Goal: Find specific page/section: Find specific page/section

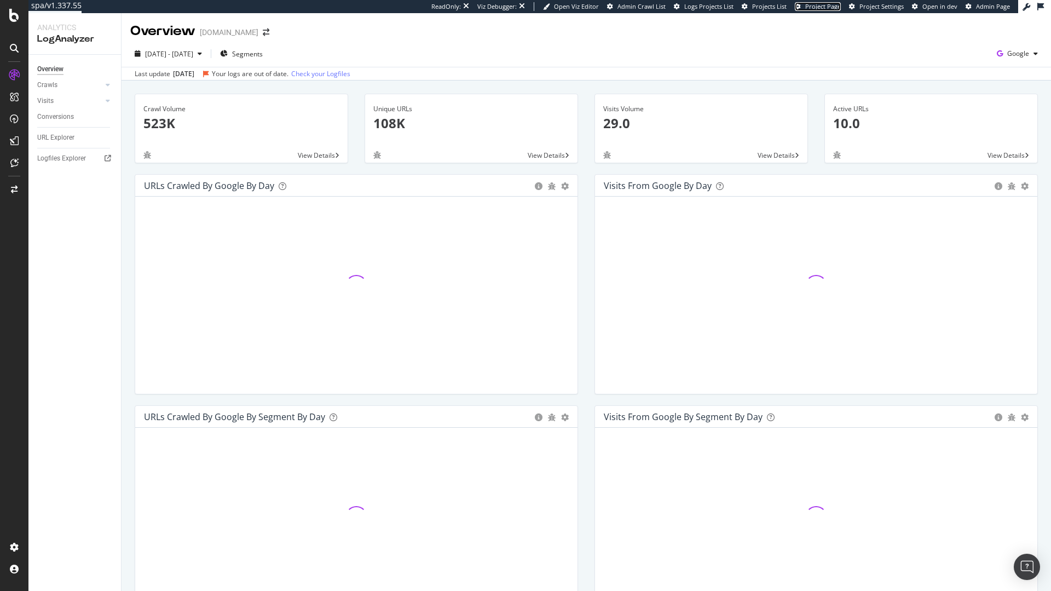
click at [824, 9] on span "Project Page" at bounding box center [823, 6] width 36 height 8
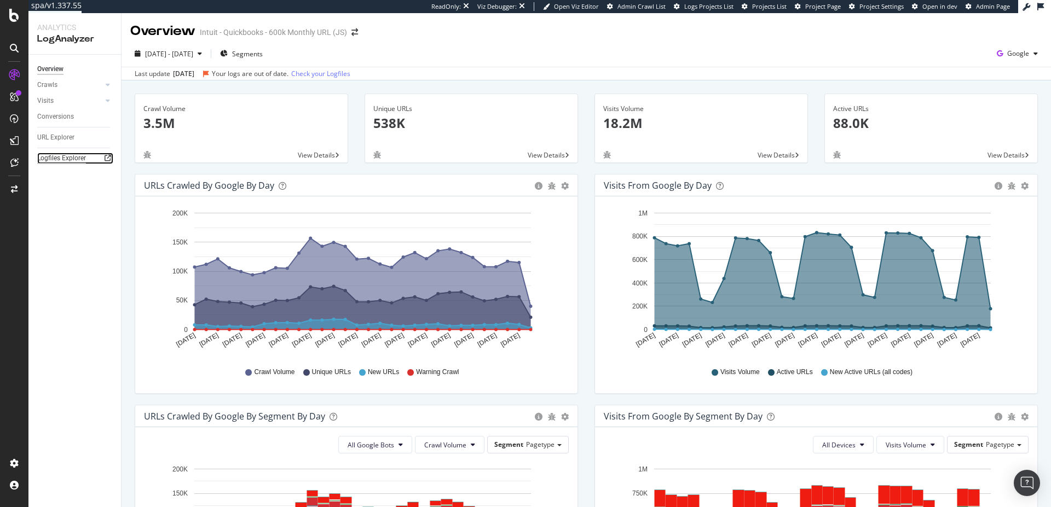
click at [62, 157] on div "Logfiles Explorer" at bounding box center [61, 158] width 49 height 11
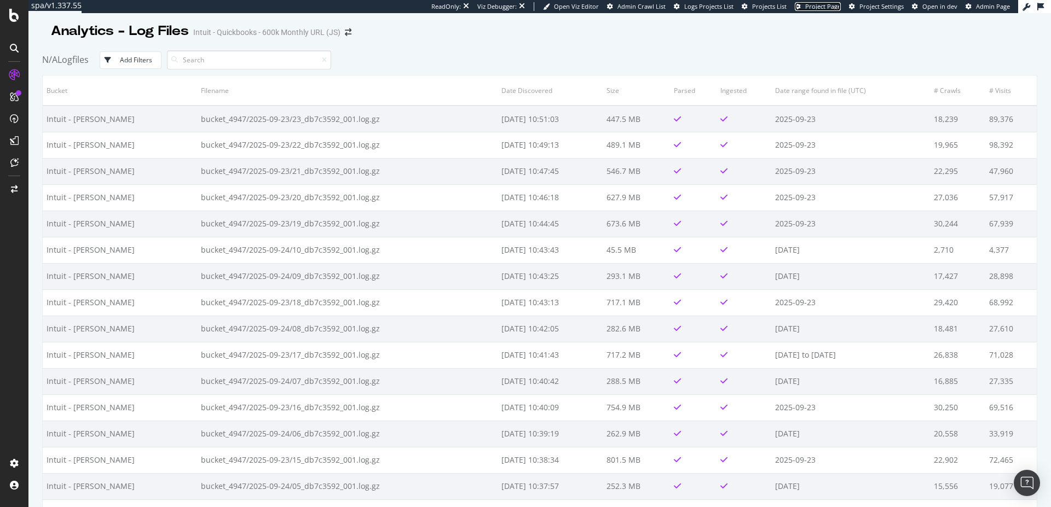
click at [817, 5] on span "Project Page" at bounding box center [823, 6] width 36 height 8
